Goal: Entertainment & Leisure: Browse casually

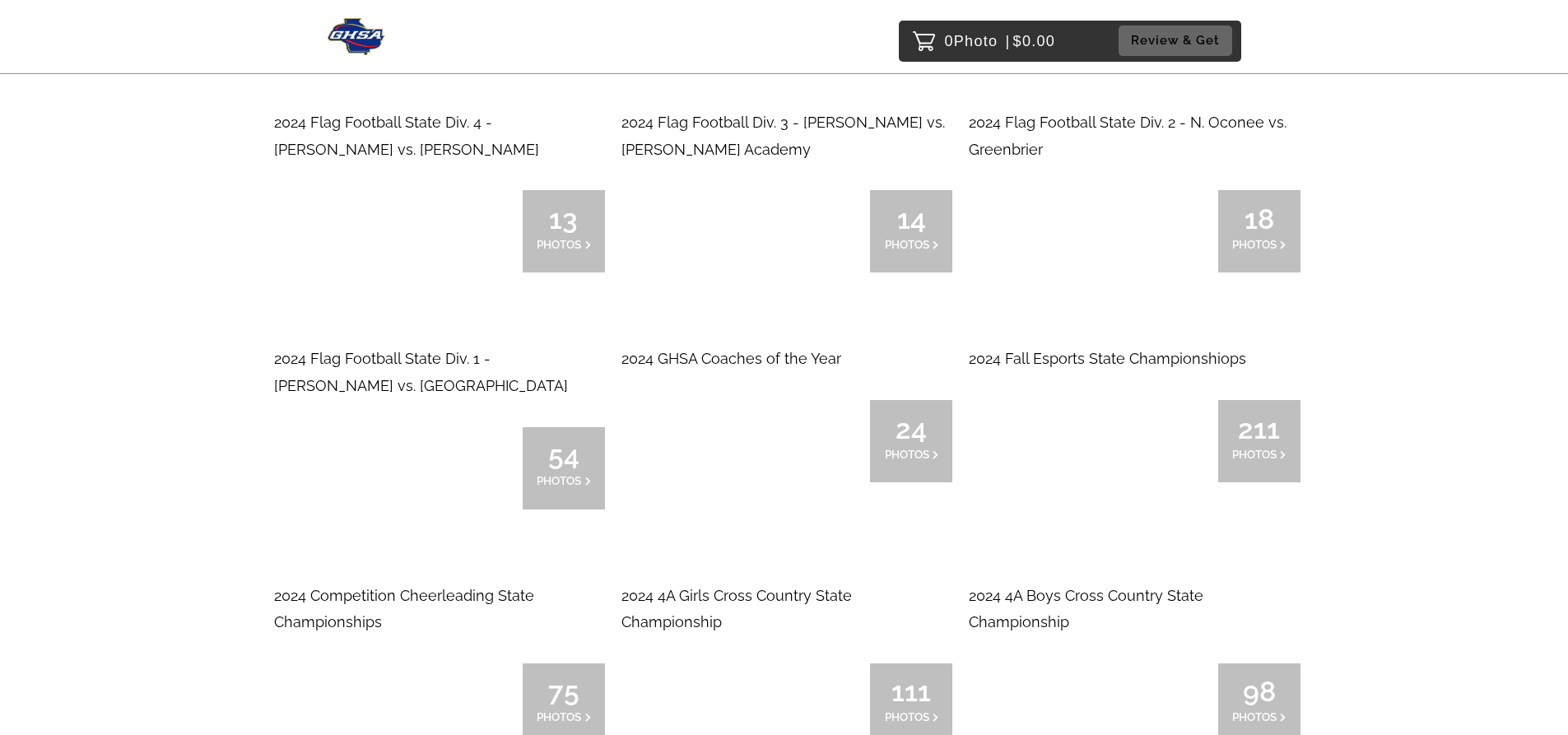
scroll to position [4856, 0]
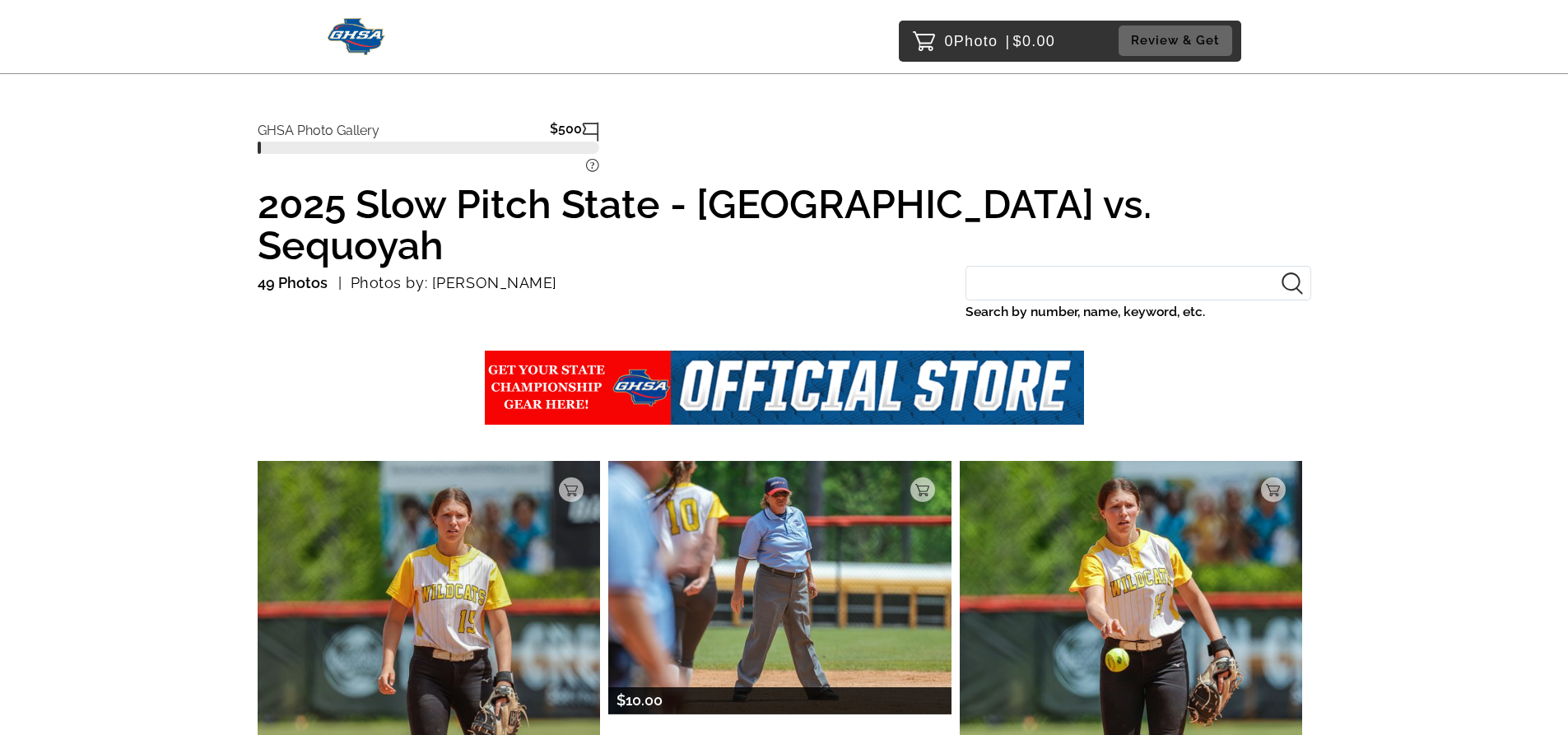
click at [785, 516] on img at bounding box center [780, 586] width 343 height 252
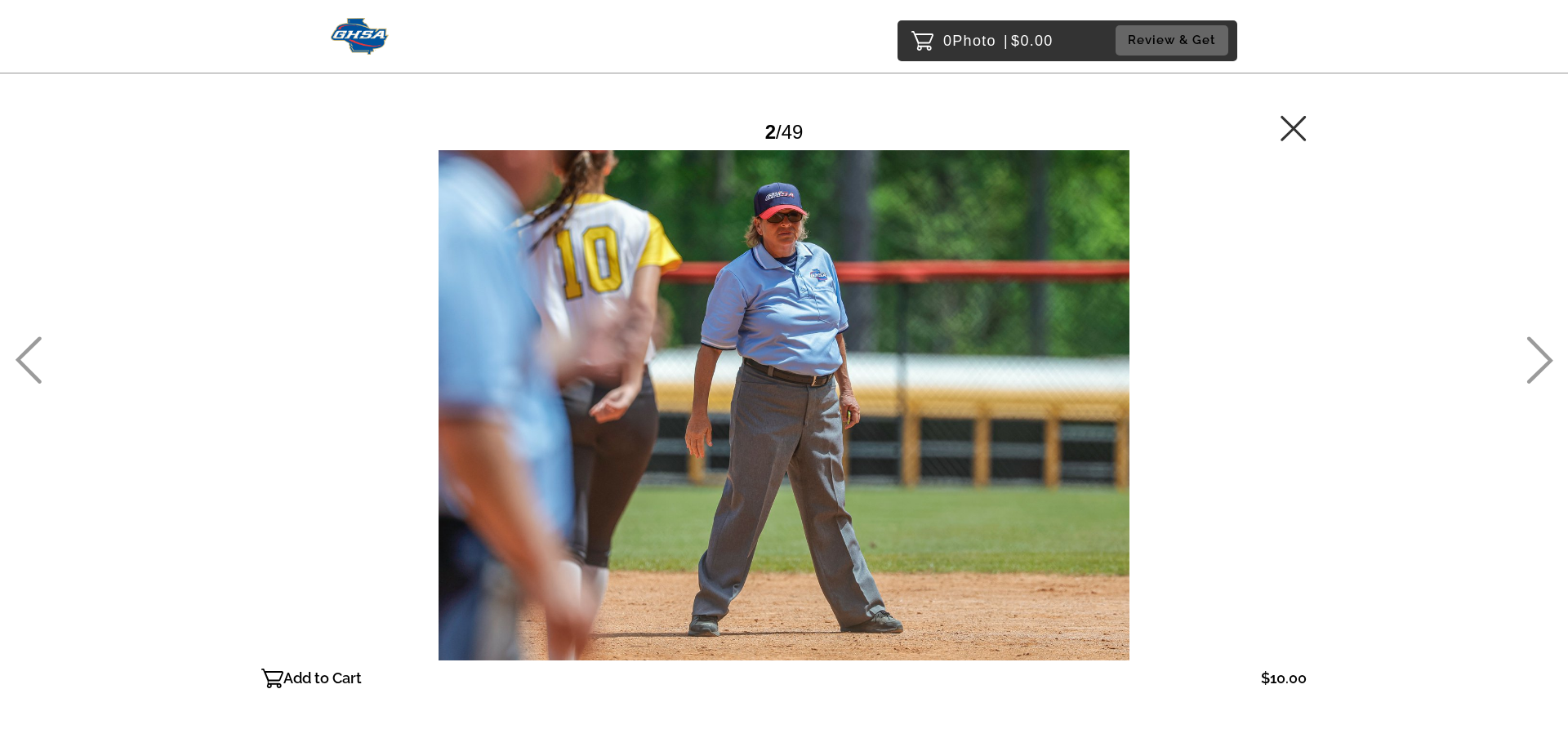
click at [1543, 355] on icon at bounding box center [1541, 361] width 26 height 47
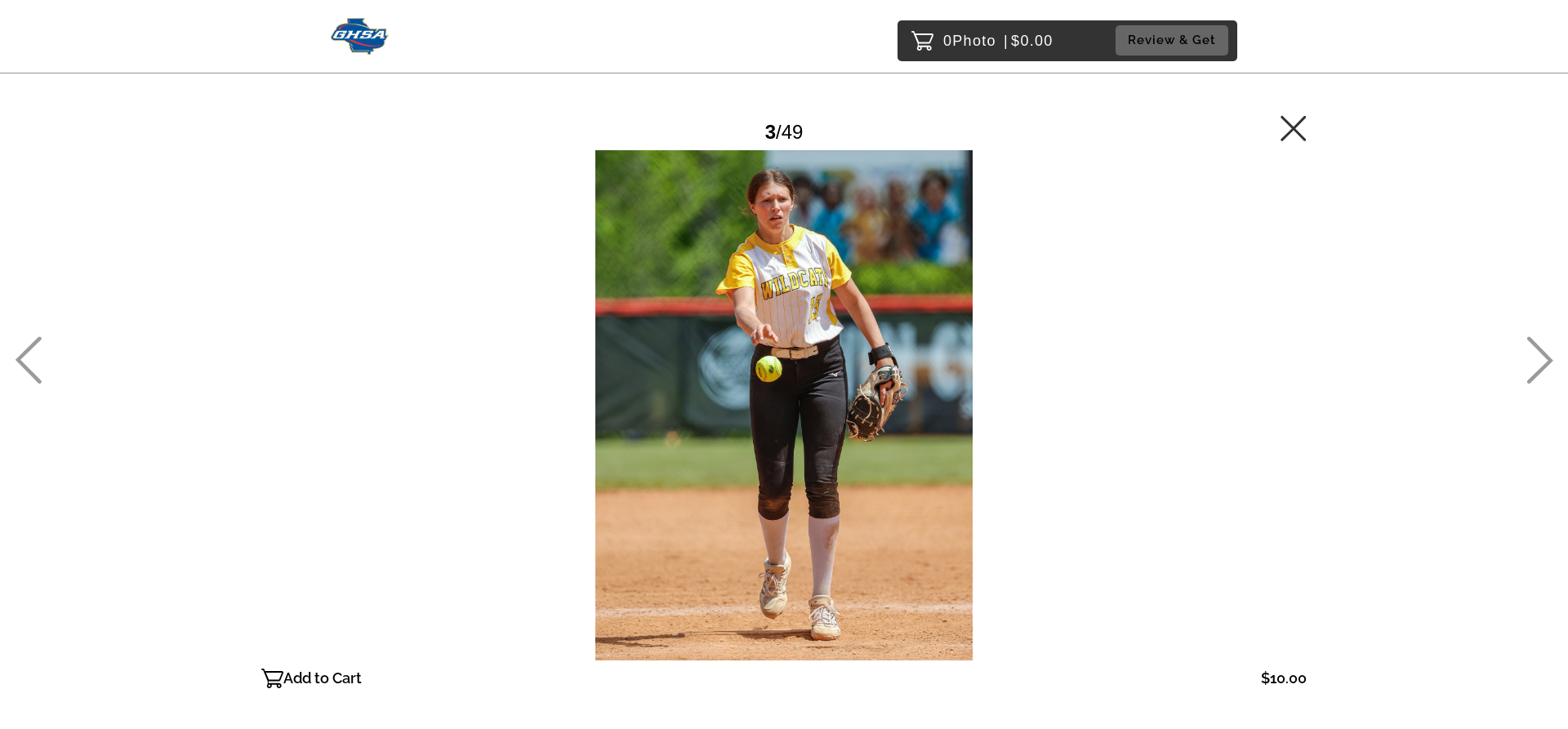
click at [1543, 355] on icon at bounding box center [1541, 361] width 26 height 47
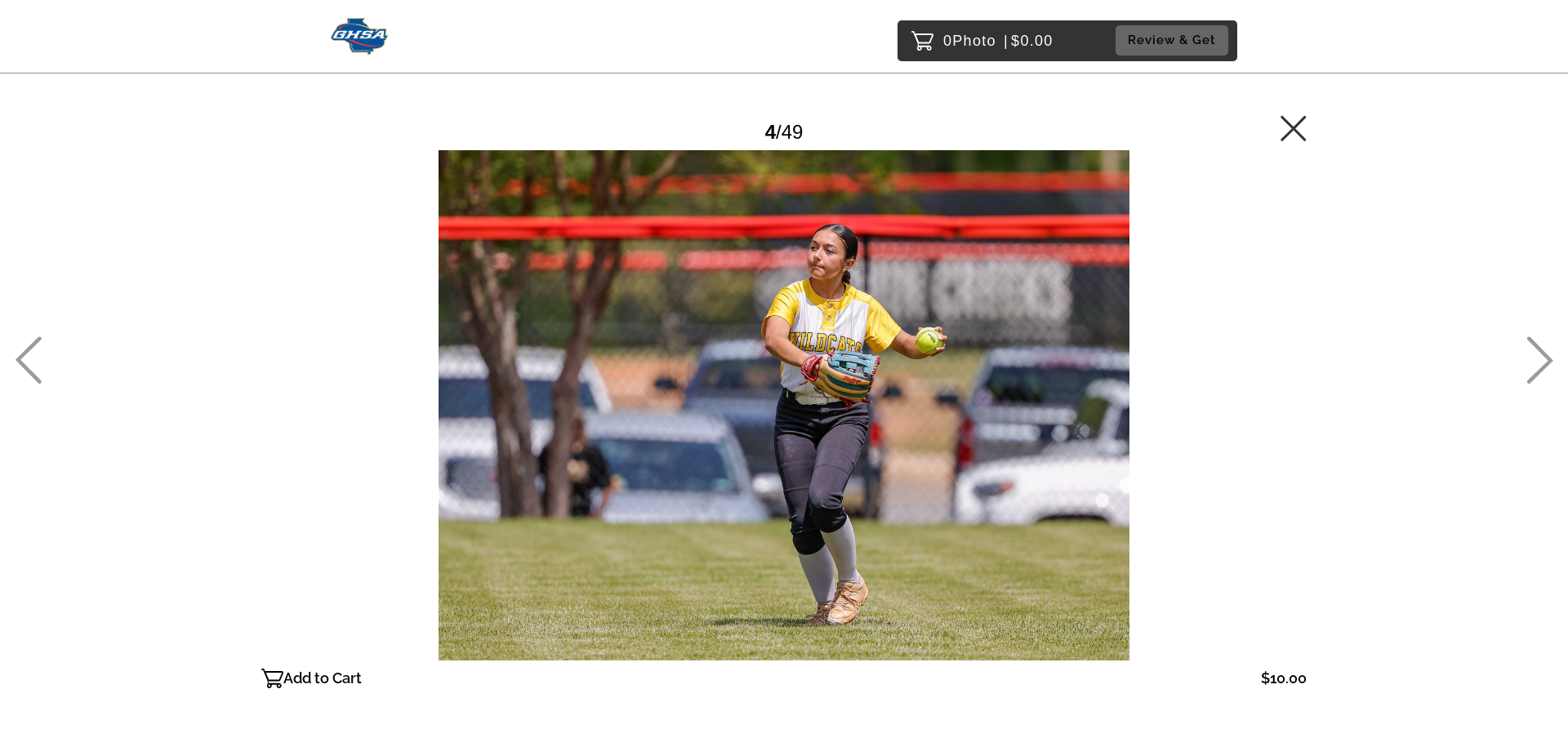
click at [1543, 355] on icon at bounding box center [1541, 361] width 26 height 47
